Goal: Task Accomplishment & Management: Complete application form

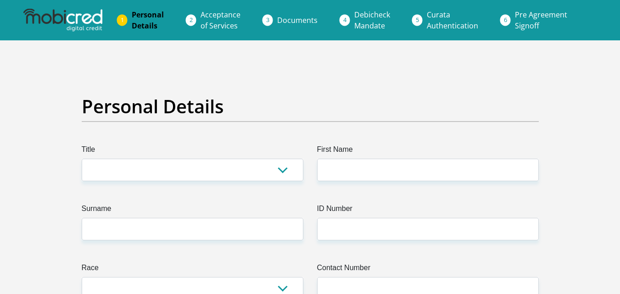
select select "Ms"
click at [82, 159] on select "Mr Ms Mrs Dr [PERSON_NAME]" at bounding box center [193, 170] width 222 height 22
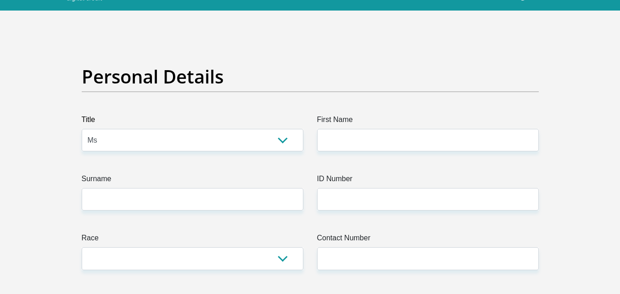
scroll to position [46, 0]
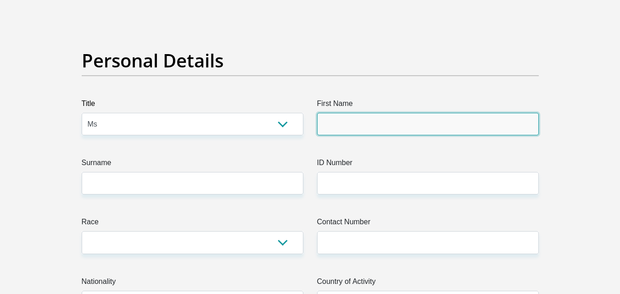
click at [397, 130] on input "First Name" at bounding box center [428, 124] width 222 height 22
type input "Toufeeqah"
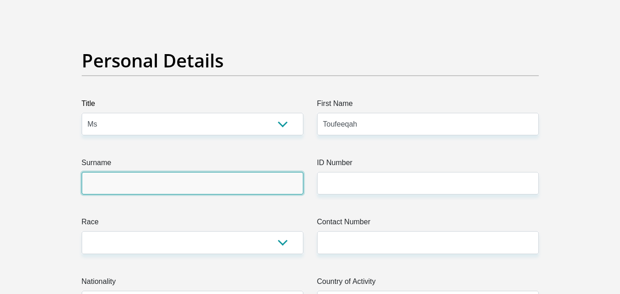
type input "Pillay"
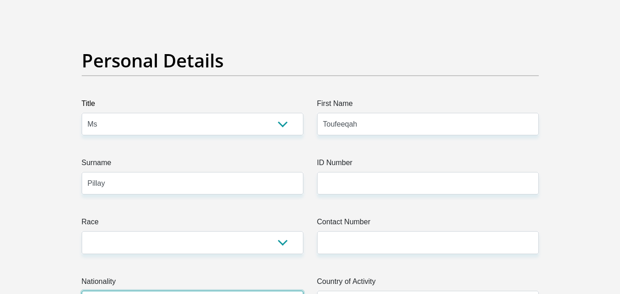
select select "ZAF"
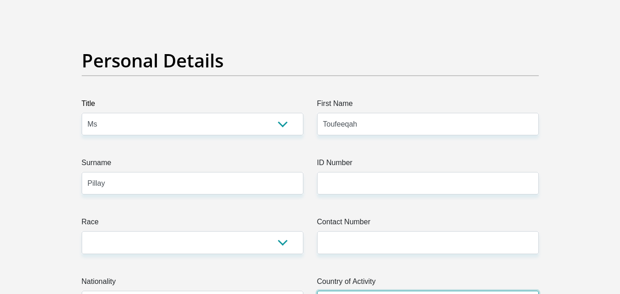
select select "ZAF"
type input "5 Sheffield Close"
type input "House"
type input "[GEOGRAPHIC_DATA]"
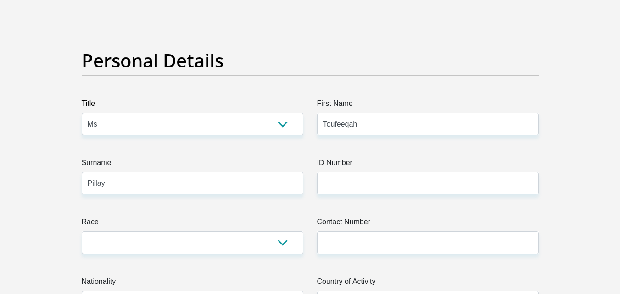
type input "7780"
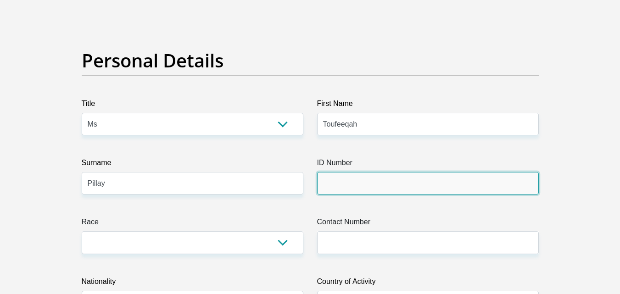
click at [357, 188] on input "ID Number" at bounding box center [428, 183] width 222 height 22
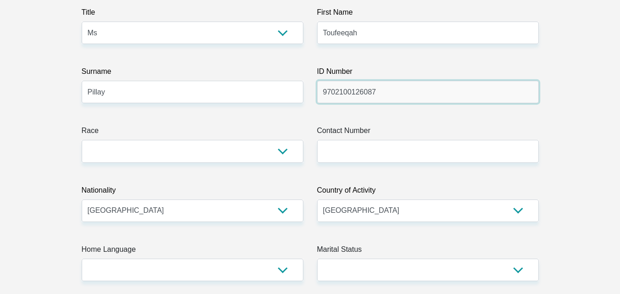
scroll to position [138, 0]
type input "9702100126087"
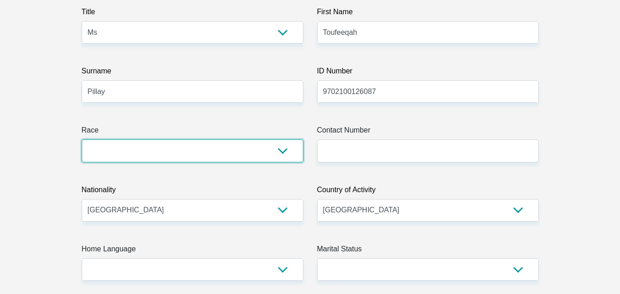
click at [232, 143] on select "Black Coloured Indian White Other" at bounding box center [193, 151] width 222 height 22
click at [235, 153] on select "Black Coloured Indian White Other" at bounding box center [193, 151] width 222 height 22
select select "2"
click at [82, 140] on select "Black Coloured Indian White Other" at bounding box center [193, 151] width 222 height 22
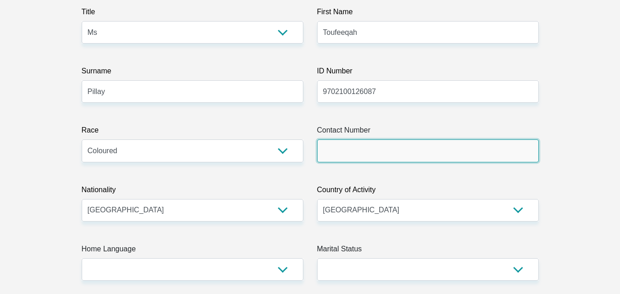
click at [370, 147] on input "Contact Number" at bounding box center [428, 151] width 222 height 22
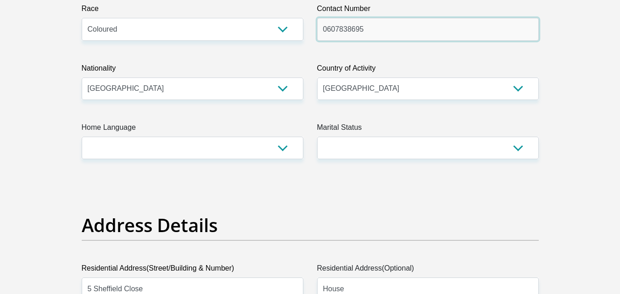
scroll to position [275, 0]
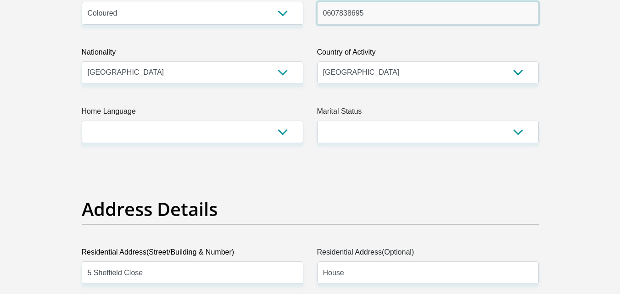
type input "0607838695"
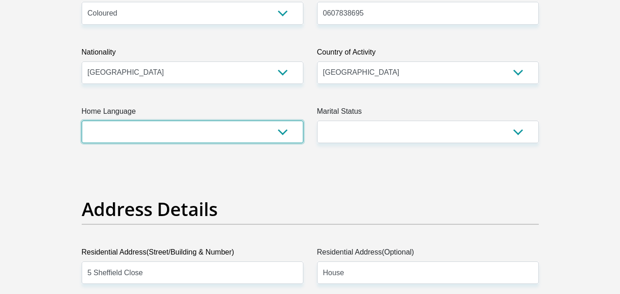
click at [285, 135] on select "Afrikaans English Sepedi South Ndebele Southern Sotho Swati Tsonga Tswana Venda…" at bounding box center [193, 132] width 222 height 22
select select "eng"
click at [82, 121] on select "Afrikaans English Sepedi South Ndebele Southern Sotho Swati Tsonga Tswana Venda…" at bounding box center [193, 132] width 222 height 22
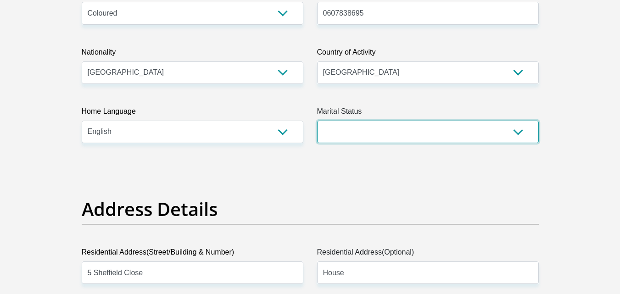
click at [367, 135] on select "Married ANC Single Divorced Widowed Married COP or Customary Law" at bounding box center [428, 132] width 222 height 22
select select "2"
click at [317, 121] on select "Married ANC Single Divorced Widowed Married COP or Customary Law" at bounding box center [428, 132] width 222 height 22
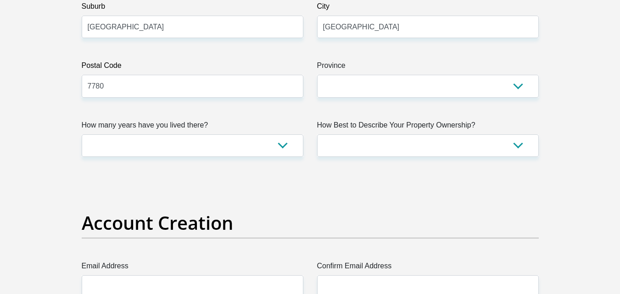
scroll to position [597, 0]
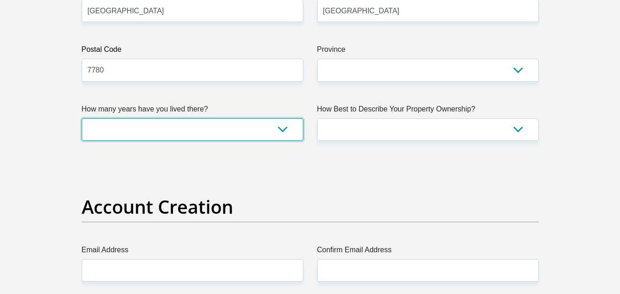
click at [279, 126] on select "less than 1 year 1-3 years 3-5 years 5+ years" at bounding box center [193, 129] width 222 height 22
select select "4"
click at [82, 118] on select "less than 1 year 1-3 years 3-5 years 5+ years" at bounding box center [193, 129] width 222 height 22
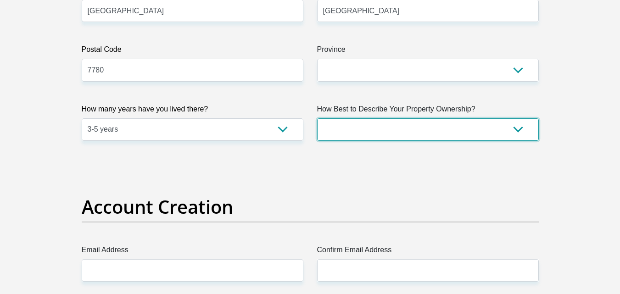
click at [433, 129] on select "Owned Rented Family Owned Company Dwelling" at bounding box center [428, 129] width 222 height 22
select select "parents"
click at [317, 118] on select "Owned Rented Family Owned Company Dwelling" at bounding box center [428, 129] width 222 height 22
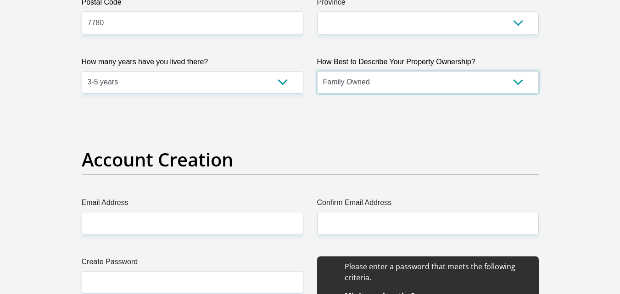
scroll to position [735, 0]
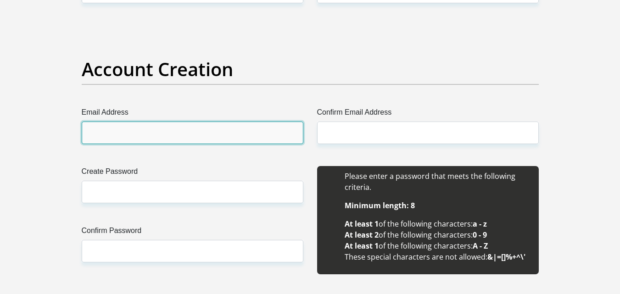
click at [261, 139] on input "Email Address" at bounding box center [193, 133] width 222 height 22
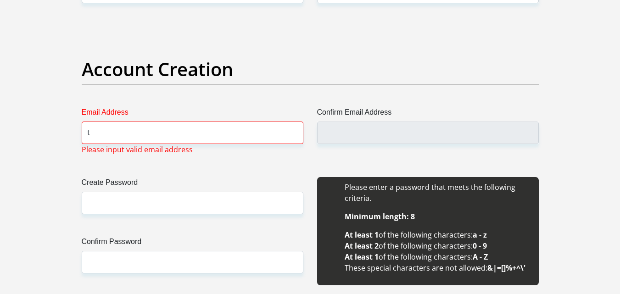
click at [194, 144] on div "Email Address t Please input valid email address" at bounding box center [193, 131] width 236 height 48
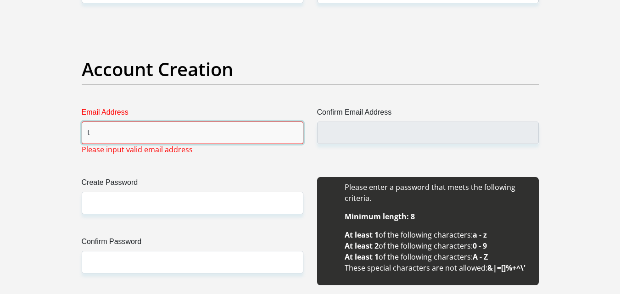
click at [162, 135] on input "t" at bounding box center [193, 133] width 222 height 22
type input "[EMAIL_ADDRESS][DOMAIN_NAME]"
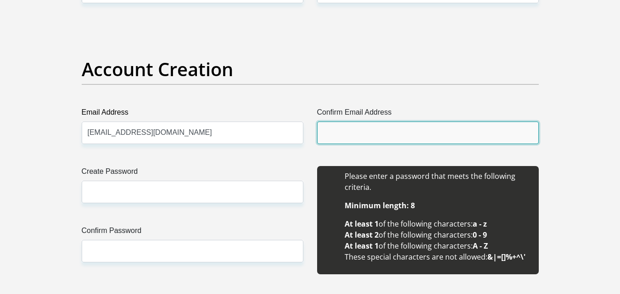
click at [359, 143] on input "Confirm Email Address" at bounding box center [428, 133] width 222 height 22
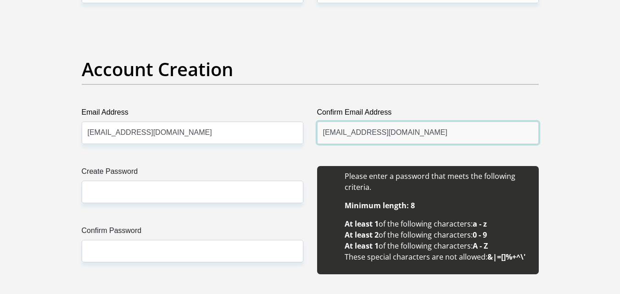
type input "[EMAIL_ADDRESS][DOMAIN_NAME]"
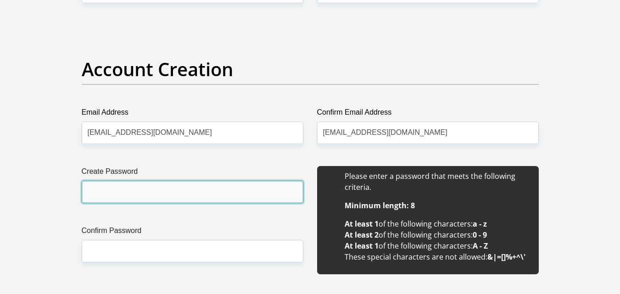
click at [165, 188] on input "Create Password" at bounding box center [193, 192] width 222 height 22
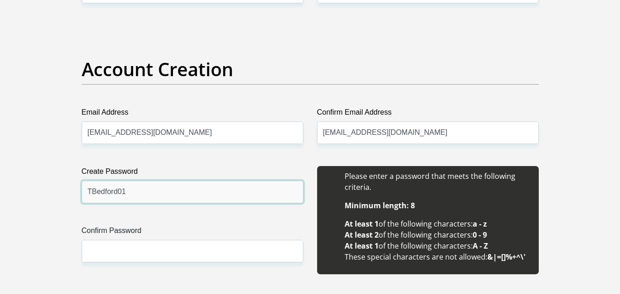
type input "TBedford01"
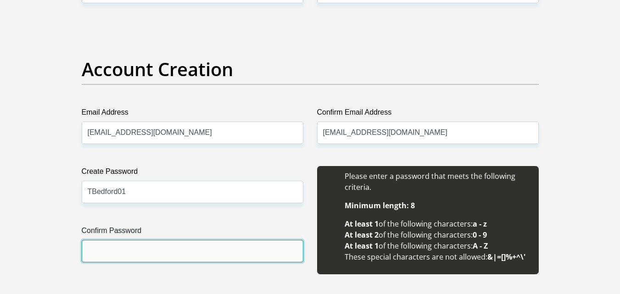
click at [151, 243] on input "Confirm Password" at bounding box center [193, 251] width 222 height 22
type input "TBedford01"
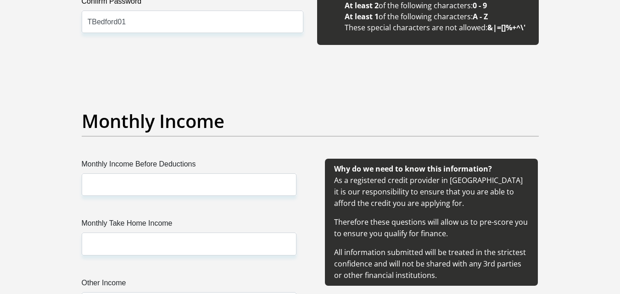
scroll to position [1010, 0]
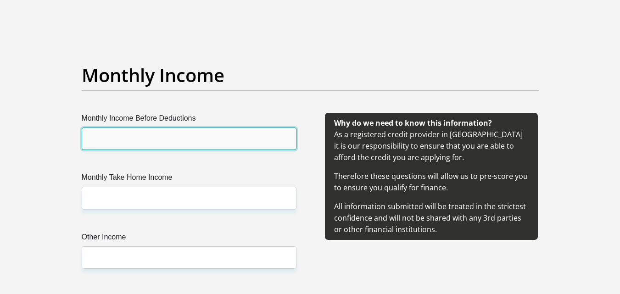
click at [249, 146] on input "Monthly Income Before Deductions" at bounding box center [189, 139] width 215 height 22
type input "19000.00"
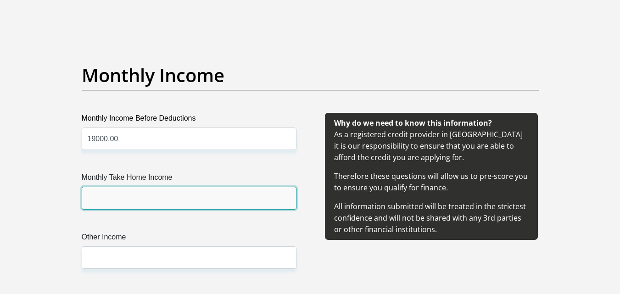
click at [129, 195] on input "Monthly Take Home Income" at bounding box center [189, 198] width 215 height 22
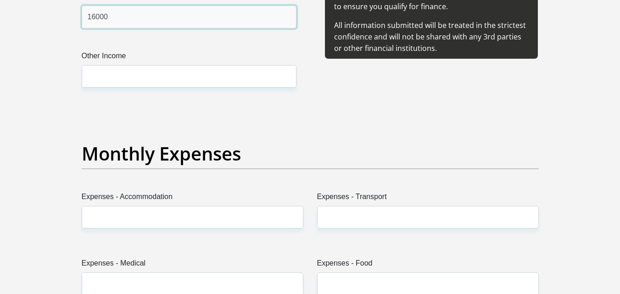
scroll to position [1240, 0]
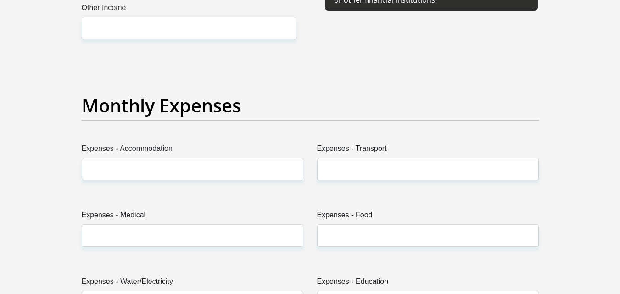
type input "16000"
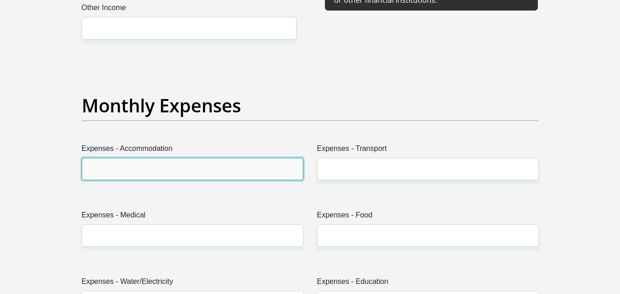
click at [230, 163] on input "Expenses - Accommodation" at bounding box center [193, 169] width 222 height 22
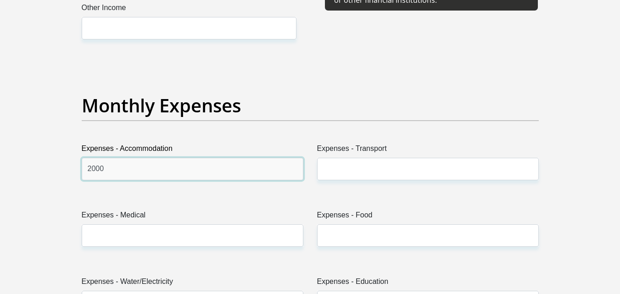
type input "2000"
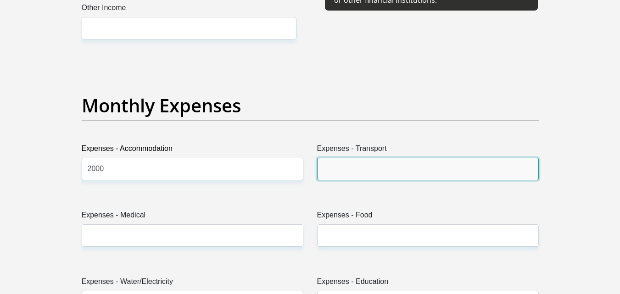
click at [400, 166] on input "Expenses - Transport" at bounding box center [428, 169] width 222 height 22
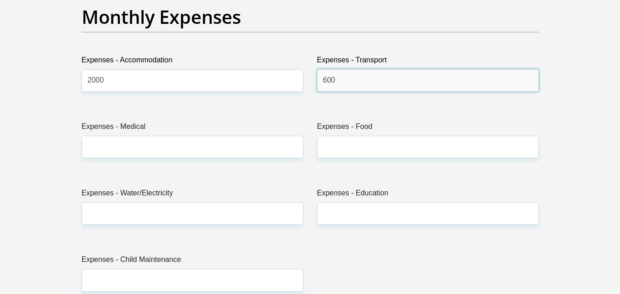
scroll to position [1331, 0]
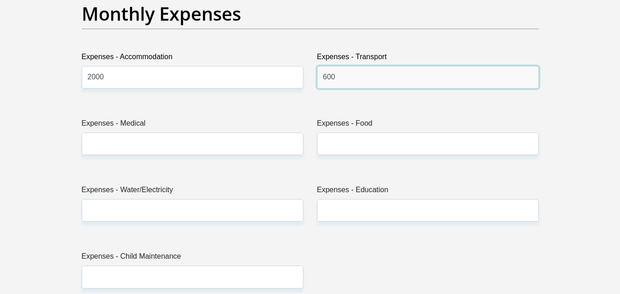
type input "600"
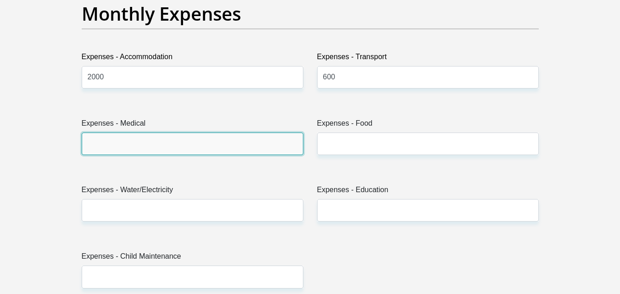
click at [245, 141] on input "Expenses - Medical" at bounding box center [193, 144] width 222 height 22
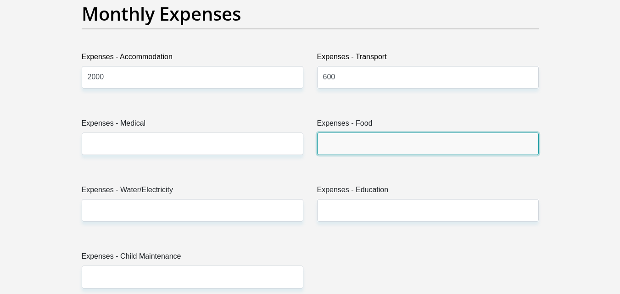
click at [375, 135] on input "Expenses - Food" at bounding box center [428, 144] width 222 height 22
type input "1000"
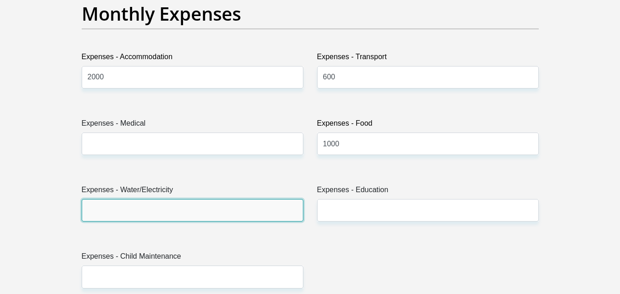
click at [231, 209] on input "Expenses - Water/Electricity" at bounding box center [193, 210] width 222 height 22
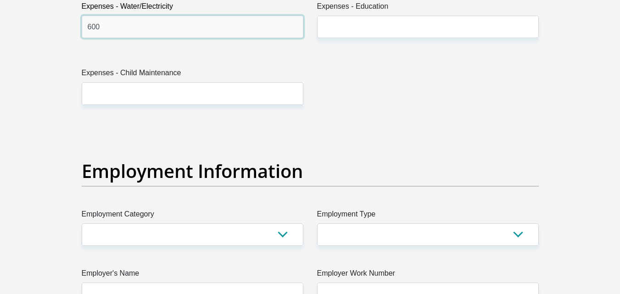
scroll to position [1607, 0]
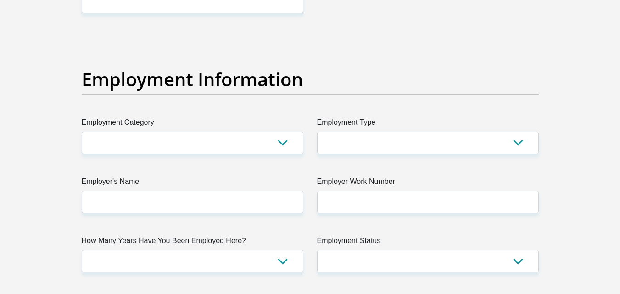
type input "600"
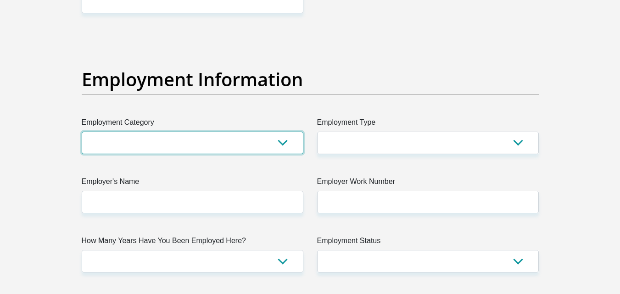
click at [269, 148] on select "AGRICULTURE ALCOHOL & TOBACCO CONSTRUCTION MATERIALS METALLURGY EQUIPMENT FOR R…" at bounding box center [193, 143] width 222 height 22
select select "31"
click at [82, 132] on select "AGRICULTURE ALCOHOL & TOBACCO CONSTRUCTION MATERIALS METALLURGY EQUIPMENT FOR R…" at bounding box center [193, 143] width 222 height 22
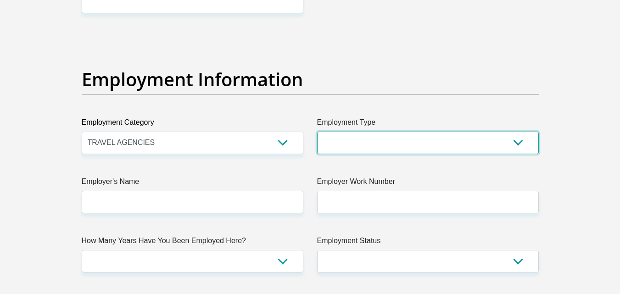
click at [362, 132] on select "College/Lecturer Craft Seller Creative Driver Executive Farmer Forces - Non Com…" at bounding box center [428, 143] width 222 height 22
select select "Office Staff/Clerk"
click at [317, 132] on select "College/Lecturer Craft Seller Creative Driver Executive Farmer Forces - Non Com…" at bounding box center [428, 143] width 222 height 22
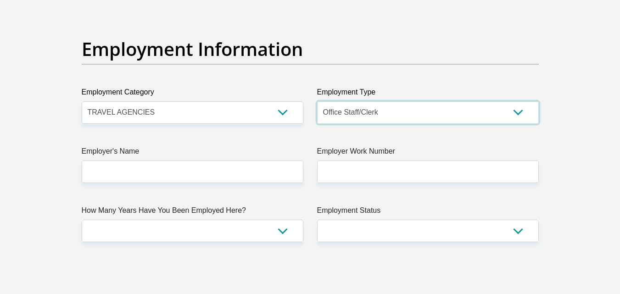
scroll to position [1653, 0]
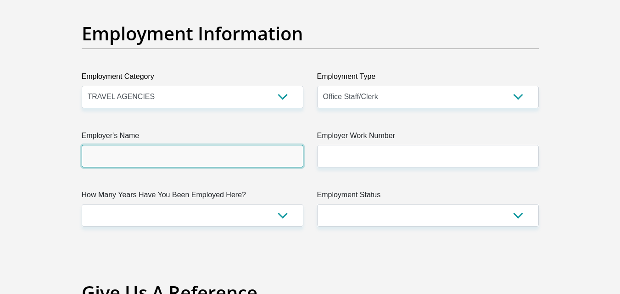
click at [181, 158] on input "Employer's Name" at bounding box center [193, 156] width 222 height 22
type input "AfricanEagledaytours"
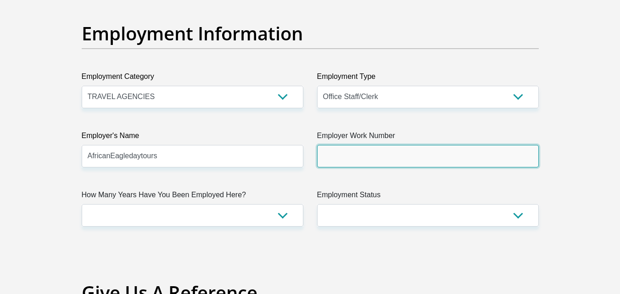
click at [403, 150] on input "Employer Work Number" at bounding box center [428, 156] width 222 height 22
type input "0214644266"
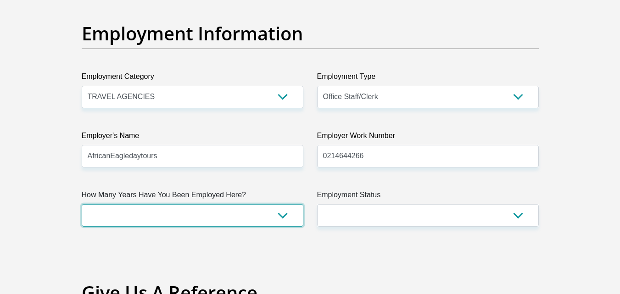
click at [192, 215] on select "less than 1 year 1-3 years 3-5 years 5+ years" at bounding box center [193, 215] width 222 height 22
select select "24"
click at [82, 204] on select "less than 1 year 1-3 years 3-5 years 5+ years" at bounding box center [193, 215] width 222 height 22
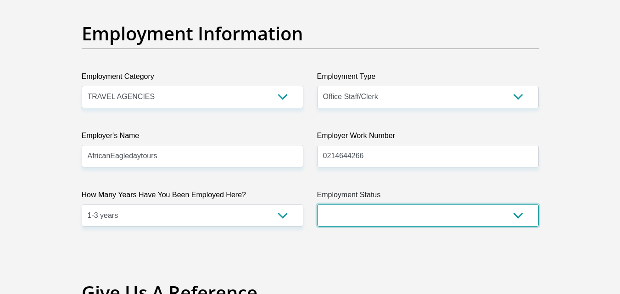
click at [406, 208] on select "Permanent/Full-time Part-time/Casual [DEMOGRAPHIC_DATA] Worker Self-Employed Ho…" at bounding box center [428, 215] width 222 height 22
select select "1"
click at [317, 204] on select "Permanent/Full-time Part-time/Casual [DEMOGRAPHIC_DATA] Worker Self-Employed Ho…" at bounding box center [428, 215] width 222 height 22
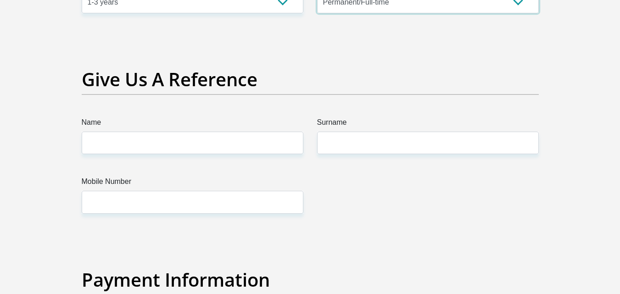
scroll to position [1882, 0]
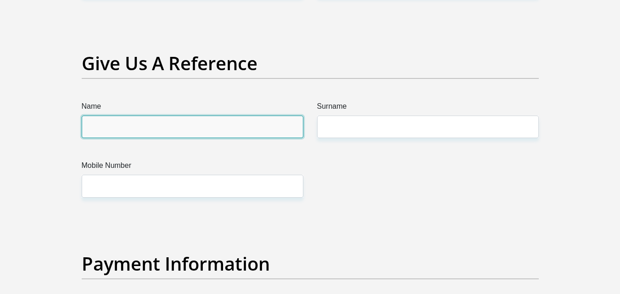
click at [228, 123] on input "Name" at bounding box center [193, 127] width 222 height 22
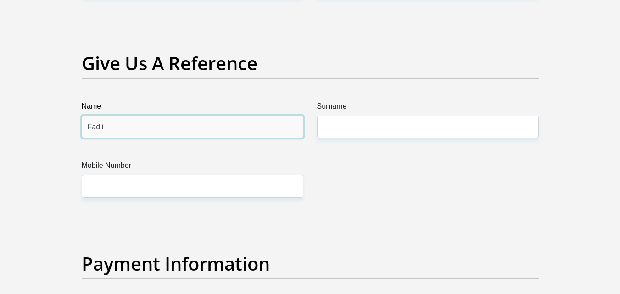
type input "Fadli"
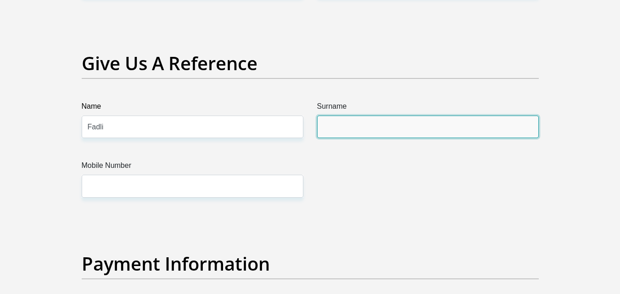
click at [433, 124] on input "Surname" at bounding box center [428, 127] width 222 height 22
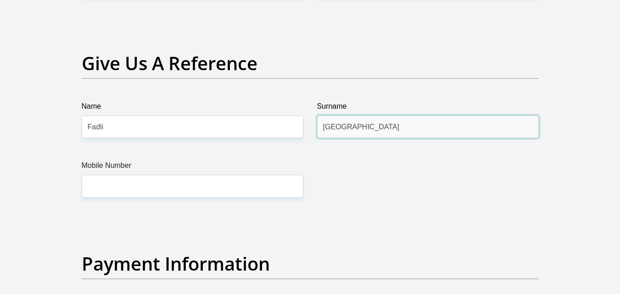
type input "[GEOGRAPHIC_DATA]"
click at [163, 176] on div "Mobile Number" at bounding box center [193, 178] width 222 height 37
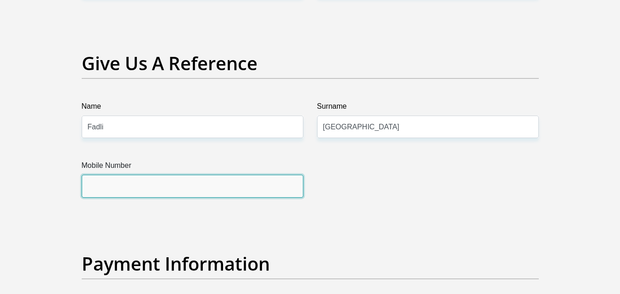
click at [165, 184] on input "Mobile Number" at bounding box center [193, 186] width 222 height 22
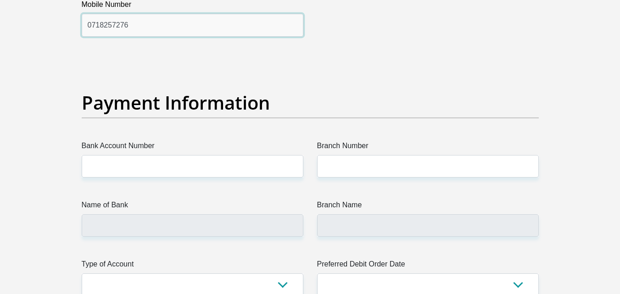
scroll to position [2066, 0]
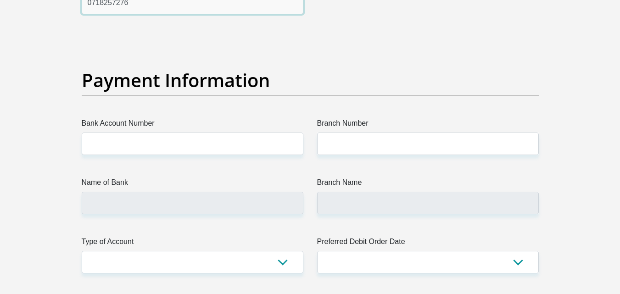
type input "0718257276"
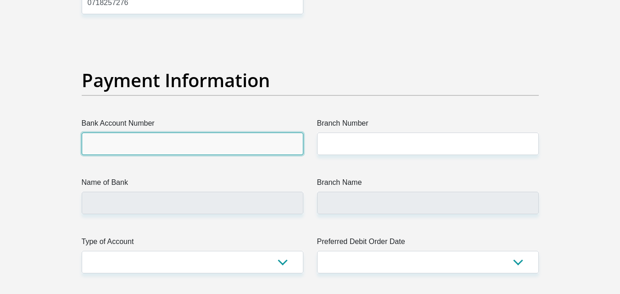
click at [217, 137] on input "Bank Account Number" at bounding box center [193, 144] width 222 height 22
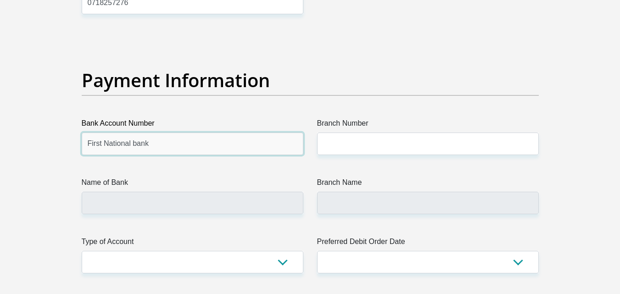
type input "First National bank"
drag, startPoint x: 419, startPoint y: 128, endPoint x: 417, endPoint y: 133, distance: 5.8
click at [417, 133] on div "Branch Number" at bounding box center [428, 136] width 222 height 37
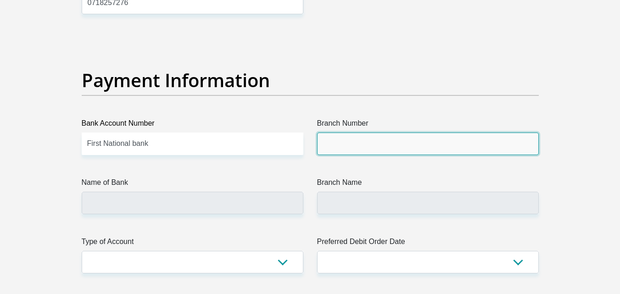
click at [416, 141] on input "Branch Number" at bounding box center [428, 144] width 222 height 22
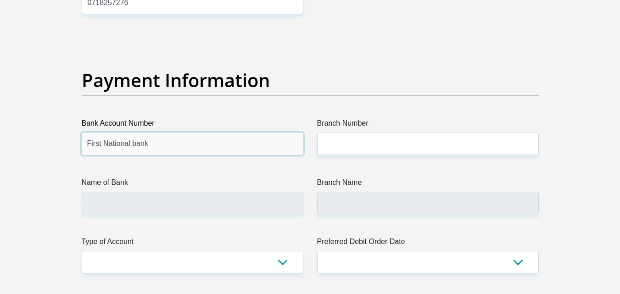
drag, startPoint x: 167, startPoint y: 137, endPoint x: 10, endPoint y: 141, distance: 157.1
type input "62875778494"
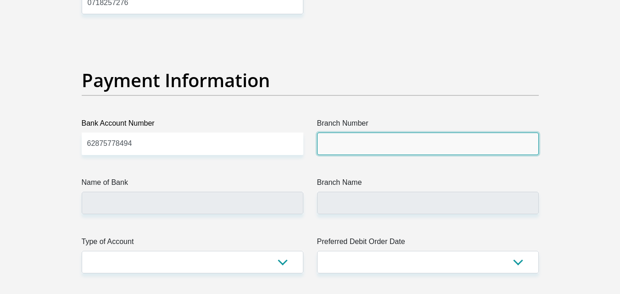
click at [395, 144] on input "Branch Number" at bounding box center [428, 144] width 222 height 22
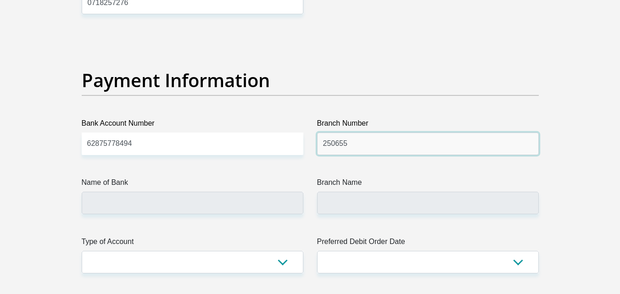
type input "250655"
click at [191, 202] on div "Name of Bank" at bounding box center [193, 195] width 222 height 37
type input "FIRSTRAND BANK"
type input "BRANCH 560"
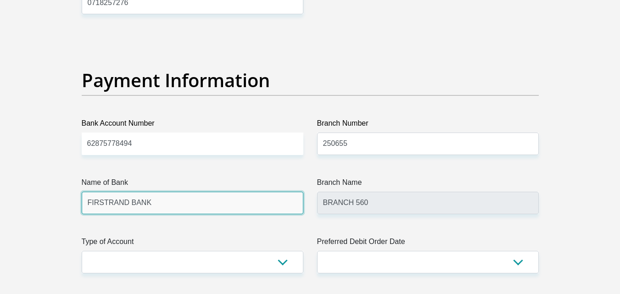
click at [192, 208] on input "FIRSTRAND BANK" at bounding box center [193, 203] width 222 height 22
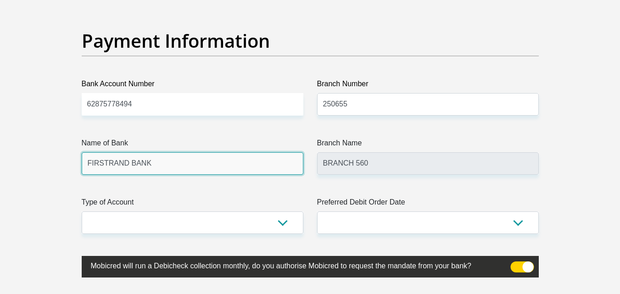
scroll to position [2158, 0]
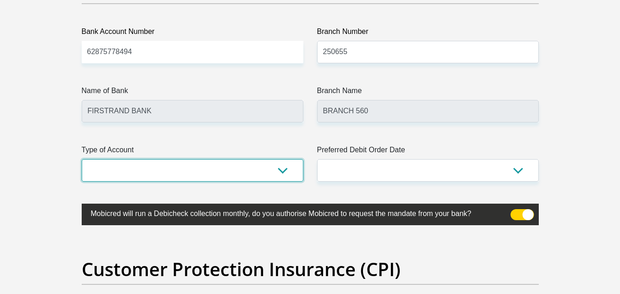
click at [278, 175] on select "Cheque Savings" at bounding box center [193, 170] width 222 height 22
select select "CUR"
click at [82, 159] on select "Cheque Savings" at bounding box center [193, 170] width 222 height 22
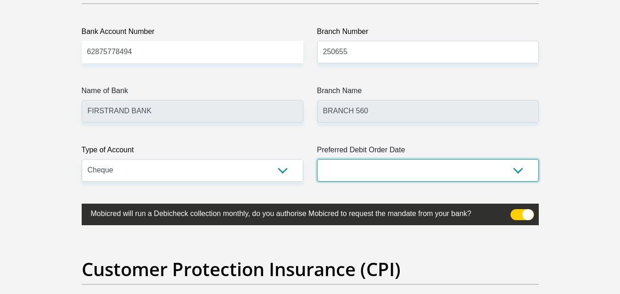
click at [404, 173] on select "1st 2nd 3rd 4th 5th 7th 18th 19th 20th 21st 22nd 23rd 24th 25th 26th 27th 28th …" at bounding box center [428, 170] width 222 height 22
select select "30"
click at [317, 159] on select "1st 2nd 3rd 4th 5th 7th 18th 19th 20th 21st 22nd 23rd 24th 25th 26th 27th 28th …" at bounding box center [428, 170] width 222 height 22
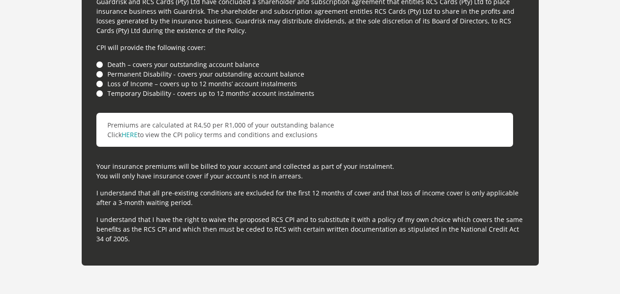
scroll to position [2571, 0]
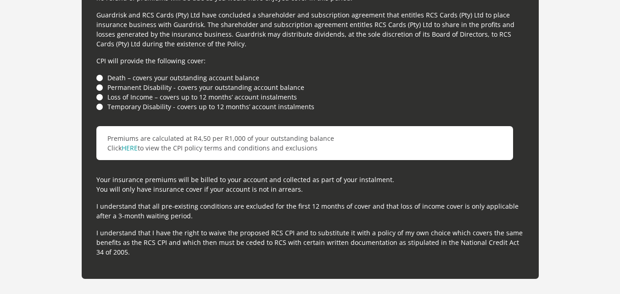
drag, startPoint x: 100, startPoint y: 70, endPoint x: 99, endPoint y: 78, distance: 7.9
click at [99, 78] on div "For your protection your credit facility includes Customer Protection Insurance…" at bounding box center [310, 86] width 457 height 385
click at [99, 78] on li "Death – covers your outstanding account balance" at bounding box center [310, 78] width 428 height 10
click at [107, 111] on li "Temporary Disability - covers up to 12 months’ account instalments" at bounding box center [310, 107] width 428 height 10
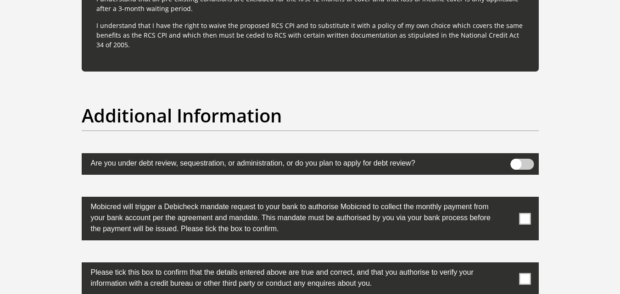
scroll to position [2800, 0]
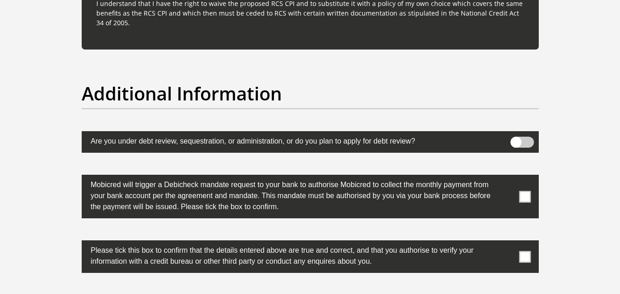
click at [528, 198] on span at bounding box center [524, 196] width 11 height 11
click at [507, 177] on input "checkbox" at bounding box center [507, 177] width 0 height 0
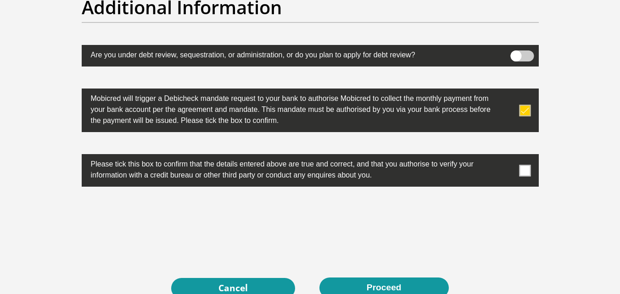
scroll to position [2892, 0]
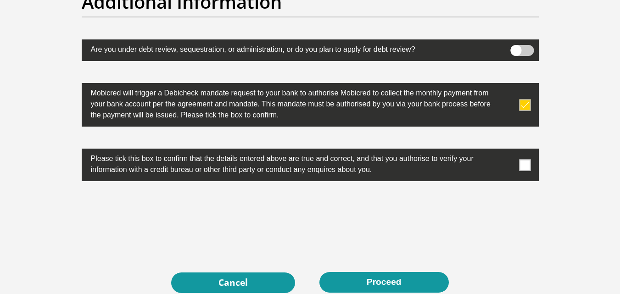
click at [522, 167] on span at bounding box center [524, 164] width 11 height 11
click at [507, 151] on input "checkbox" at bounding box center [507, 151] width 0 height 0
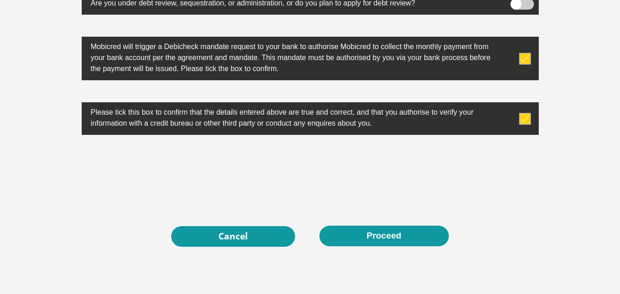
scroll to position [3000, 0]
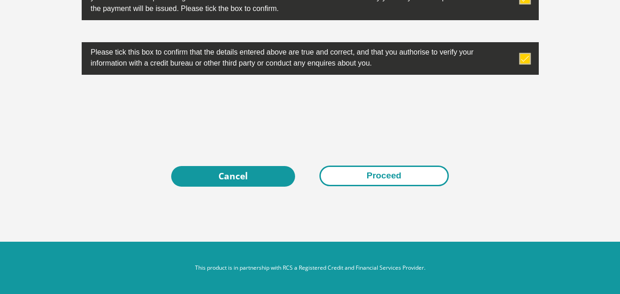
click at [412, 178] on button "Proceed" at bounding box center [384, 176] width 129 height 21
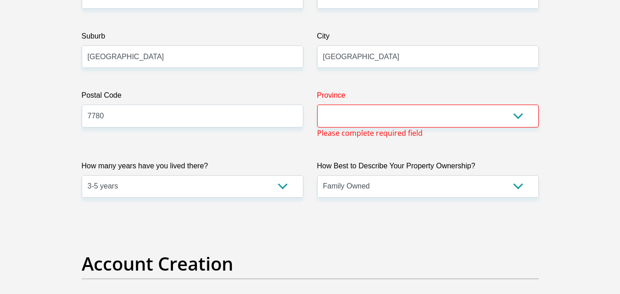
scroll to position [541, 0]
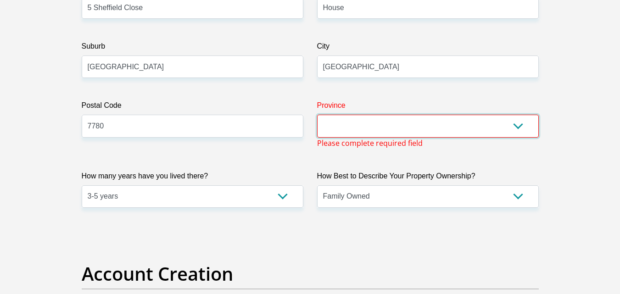
click at [392, 125] on select "Eastern Cape Free State [GEOGRAPHIC_DATA] [GEOGRAPHIC_DATA][DATE] [GEOGRAPHIC_D…" at bounding box center [428, 126] width 222 height 22
select select "Western Cape"
click at [317, 115] on select "Eastern Cape Free State [GEOGRAPHIC_DATA] [GEOGRAPHIC_DATA][DATE] [GEOGRAPHIC_D…" at bounding box center [428, 126] width 222 height 22
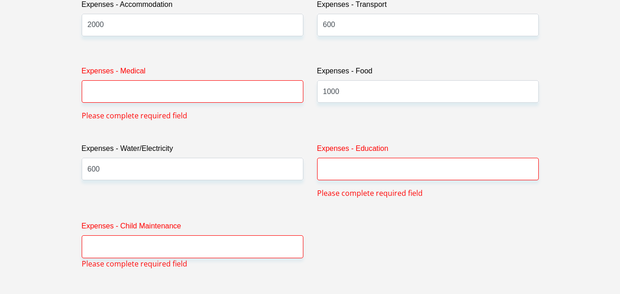
scroll to position [1321, 0]
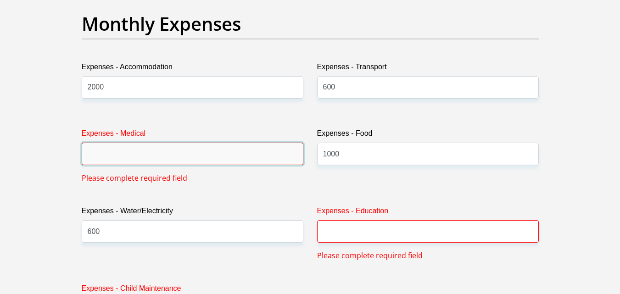
click at [227, 157] on input "Expenses - Medical" at bounding box center [193, 154] width 222 height 22
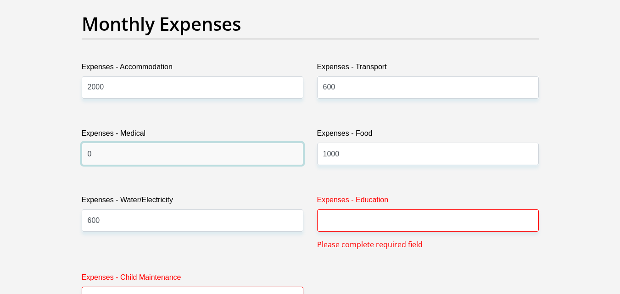
type input "0"
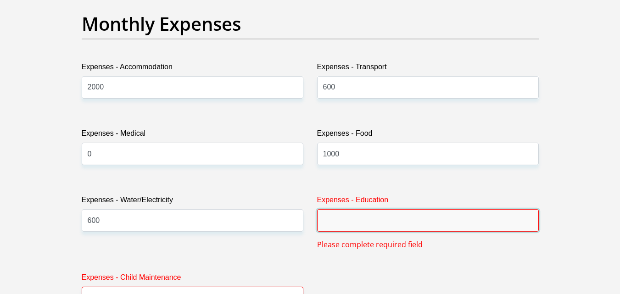
click at [391, 216] on input "Expenses - Education" at bounding box center [428, 220] width 222 height 22
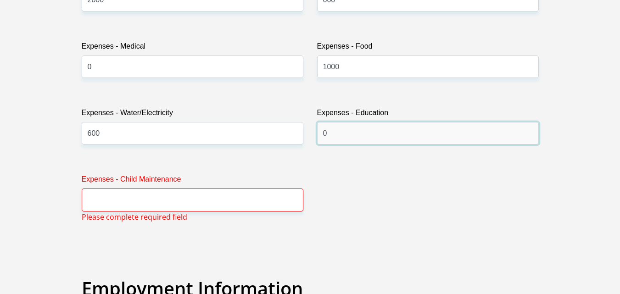
scroll to position [1459, 0]
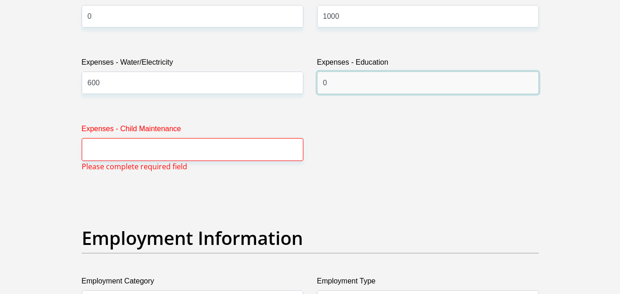
type input "0"
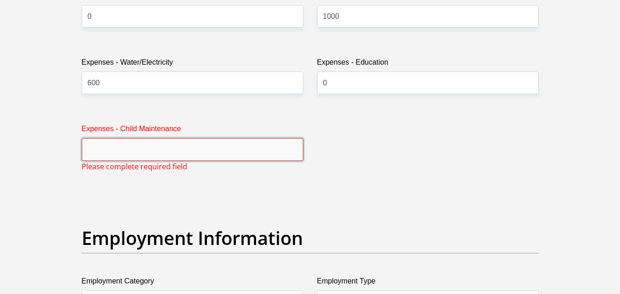
click at [191, 155] on input "Expenses - Child Maintenance" at bounding box center [193, 149] width 222 height 22
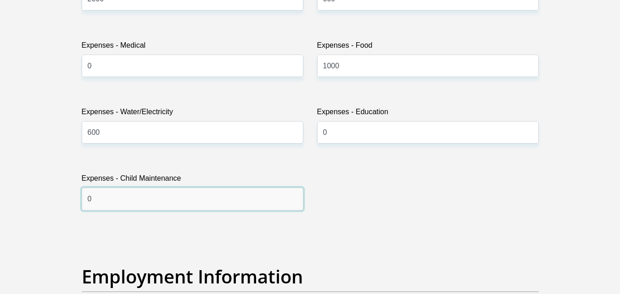
scroll to position [1321, 0]
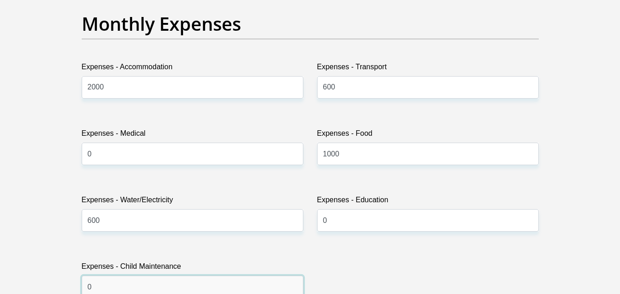
type input "0"
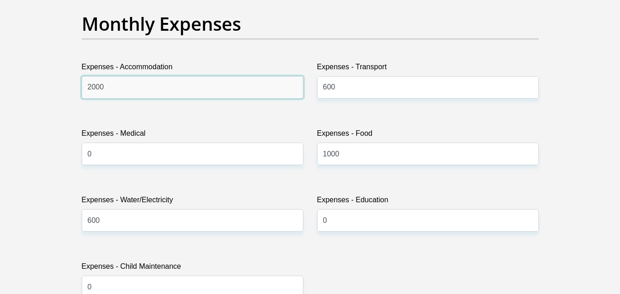
click at [90, 90] on input "2000" at bounding box center [193, 87] width 222 height 22
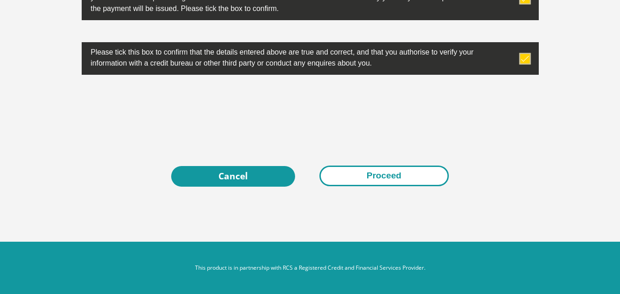
type input "3000"
click at [396, 174] on button "Proceed" at bounding box center [384, 176] width 129 height 21
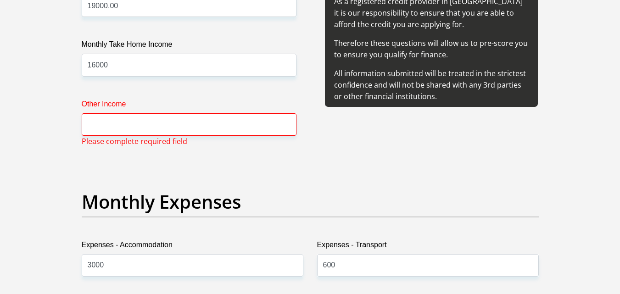
scroll to position [1141, 0]
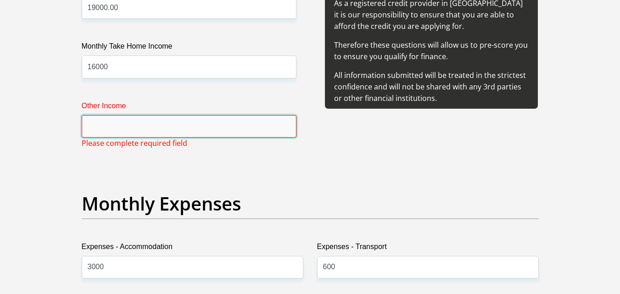
click at [139, 124] on input "Other Income" at bounding box center [189, 126] width 215 height 22
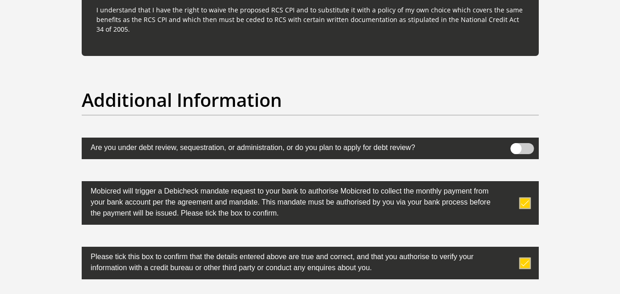
scroll to position [3000, 0]
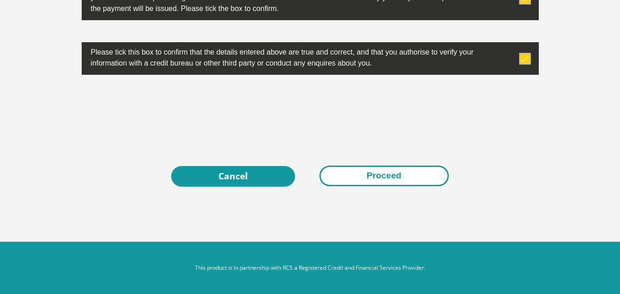
type input "0"
click at [341, 171] on button "Proceed" at bounding box center [384, 176] width 129 height 21
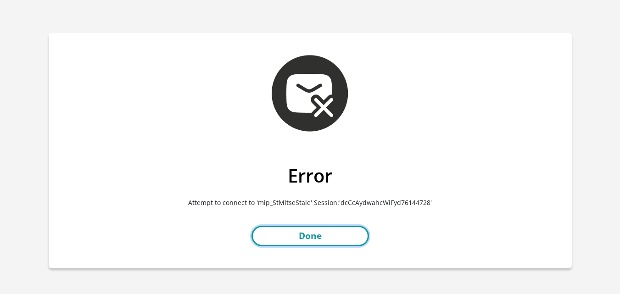
click at [301, 239] on link "Done" at bounding box center [311, 236] width 118 height 21
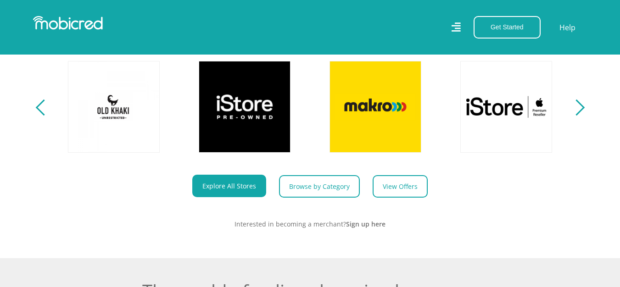
scroll to position [138, 0]
